Goal: Transaction & Acquisition: Purchase product/service

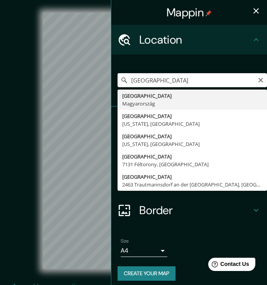
drag, startPoint x: 137, startPoint y: 93, endPoint x: 135, endPoint y: 102, distance: 9.2
type input "Budapest, Magyarország"
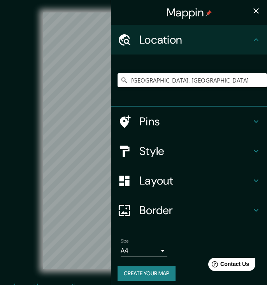
click at [253, 13] on icon "button" at bounding box center [256, 10] width 9 height 9
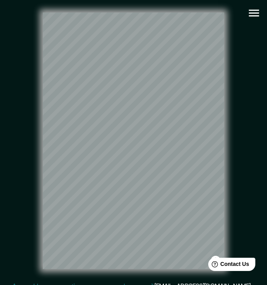
click at [251, 15] on icon "button" at bounding box center [254, 13] width 14 height 14
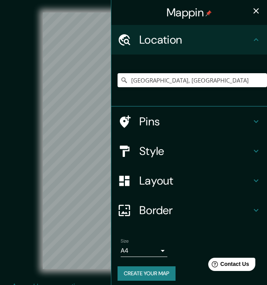
click at [163, 148] on h4 "Style" at bounding box center [195, 151] width 112 height 14
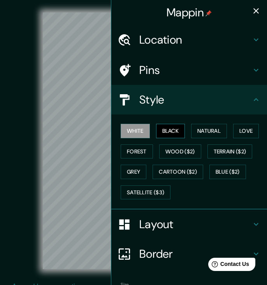
click at [170, 129] on button "Black" at bounding box center [170, 131] width 29 height 14
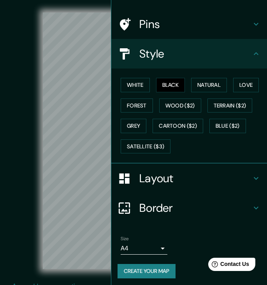
scroll to position [46, 0]
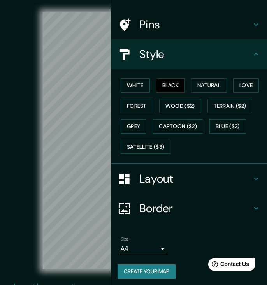
click at [144, 268] on button "Create your map" at bounding box center [147, 272] width 58 height 14
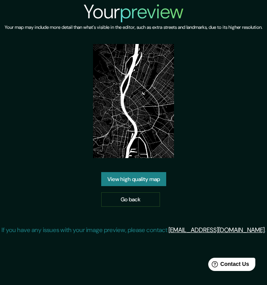
click at [139, 187] on link "View high quality map" at bounding box center [133, 179] width 65 height 14
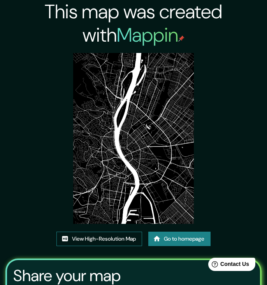
click at [93, 239] on link "View High-Resolution Map" at bounding box center [99, 239] width 86 height 14
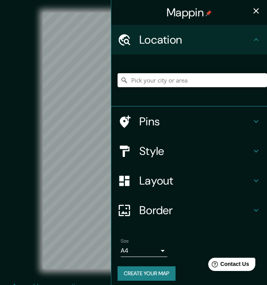
click at [136, 79] on input "Pick your city or area" at bounding box center [193, 80] width 150 height 14
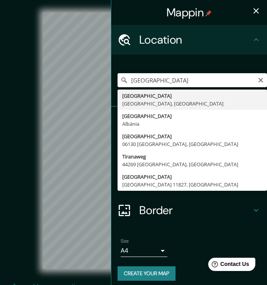
type input "[GEOGRAPHIC_DATA], [GEOGRAPHIC_DATA], [GEOGRAPHIC_DATA]"
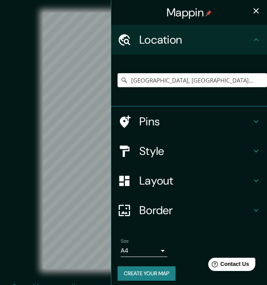
click at [256, 11] on icon "button" at bounding box center [256, 10] width 9 height 9
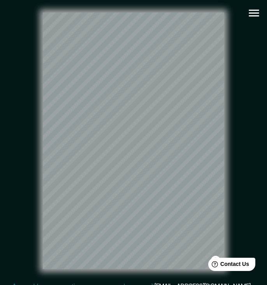
click at [254, 17] on icon "button" at bounding box center [254, 13] width 14 height 14
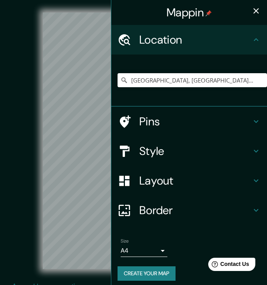
click at [167, 148] on h4 "Style" at bounding box center [195, 151] width 112 height 14
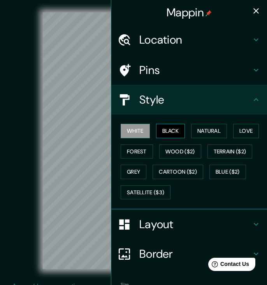
click at [168, 128] on button "Black" at bounding box center [170, 131] width 29 height 14
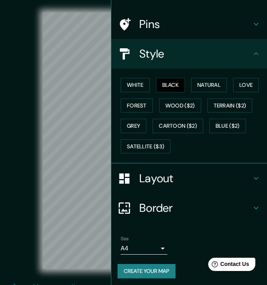
scroll to position [46, 0]
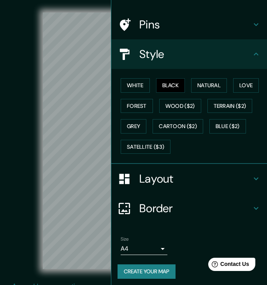
click at [147, 270] on button "Create your map" at bounding box center [147, 272] width 58 height 14
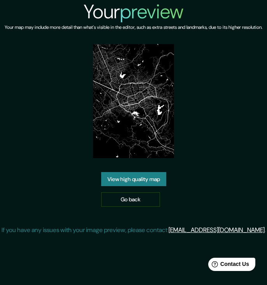
click at [136, 187] on link "View high quality map" at bounding box center [133, 179] width 65 height 14
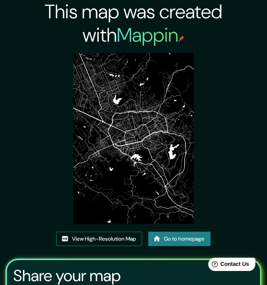
click at [100, 237] on link "View High-Resolution Map" at bounding box center [99, 239] width 86 height 14
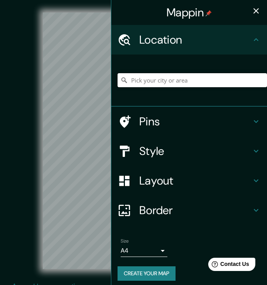
click at [161, 80] on input "Pick your city or area" at bounding box center [193, 80] width 150 height 14
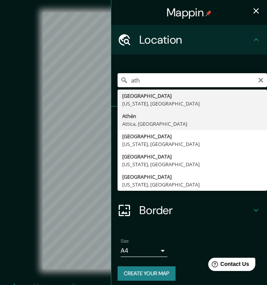
type input "Athén, Attica, Görögország"
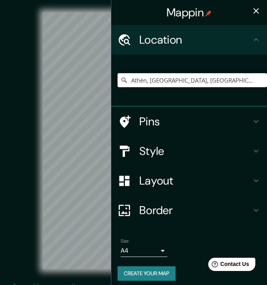
click at [257, 14] on icon "button" at bounding box center [256, 10] width 9 height 9
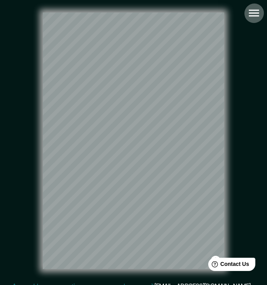
click at [256, 14] on icon "button" at bounding box center [254, 13] width 14 height 14
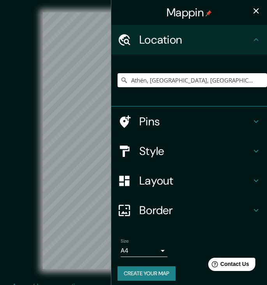
click at [172, 154] on h4 "Style" at bounding box center [195, 151] width 112 height 14
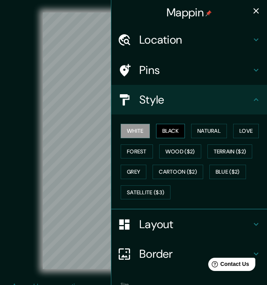
click at [167, 131] on button "Black" at bounding box center [170, 131] width 29 height 14
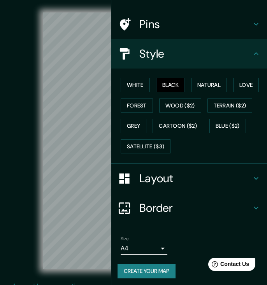
scroll to position [46, 0]
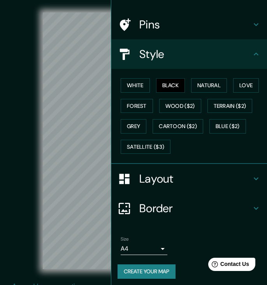
click at [155, 272] on button "Create your map" at bounding box center [147, 272] width 58 height 14
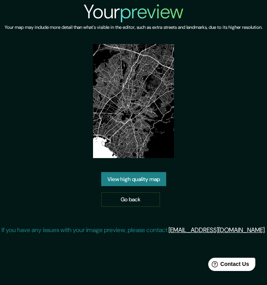
click at [156, 187] on link "View high quality map" at bounding box center [133, 179] width 65 height 14
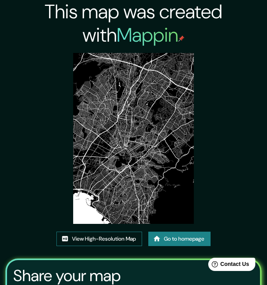
click at [101, 237] on link "View High-Resolution Map" at bounding box center [99, 239] width 86 height 14
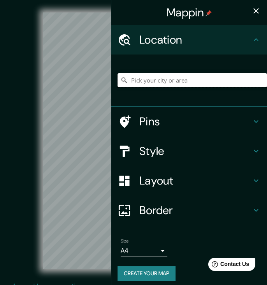
click at [168, 78] on input "Pick your city or area" at bounding box center [193, 80] width 150 height 14
click at [185, 78] on input "Pick your city or area" at bounding box center [193, 80] width 150 height 14
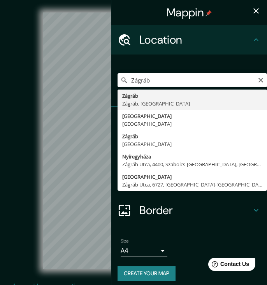
drag, startPoint x: 185, startPoint y: 78, endPoint x: 175, endPoint y: 100, distance: 24.3
type input "Zágráb, Zágráb, Horvátország"
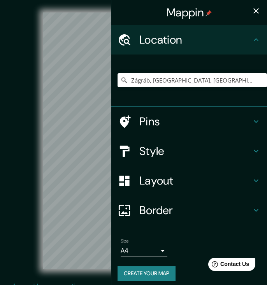
click at [257, 10] on icon "button" at bounding box center [256, 10] width 5 height 5
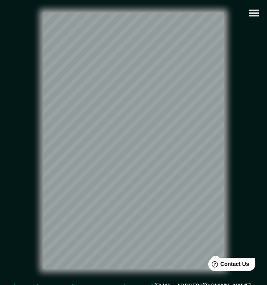
click at [252, 15] on icon "button" at bounding box center [254, 13] width 14 height 14
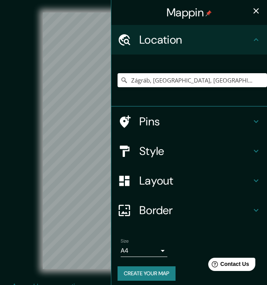
click at [178, 145] on h4 "Style" at bounding box center [195, 151] width 112 height 14
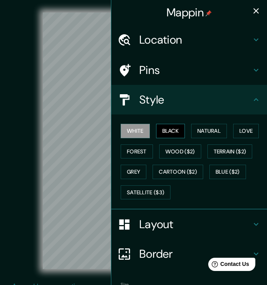
click at [174, 129] on button "Black" at bounding box center [170, 131] width 29 height 14
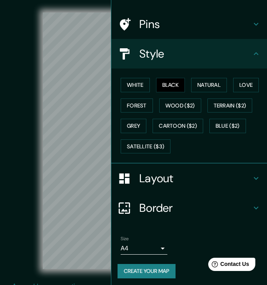
scroll to position [46, 0]
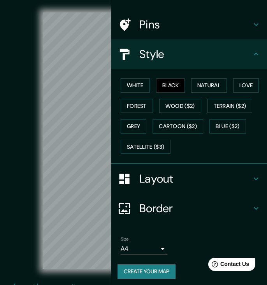
click at [144, 273] on button "Create your map" at bounding box center [147, 272] width 58 height 14
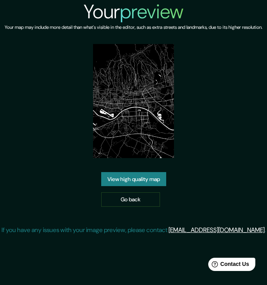
click at [149, 187] on link "View high quality map" at bounding box center [133, 179] width 65 height 14
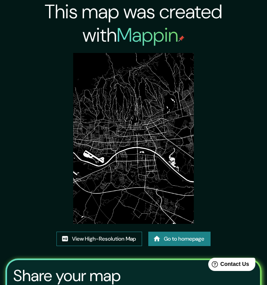
click at [104, 238] on link "View High-Resolution Map" at bounding box center [99, 239] width 86 height 14
